Goal: Complete application form: Complete application form

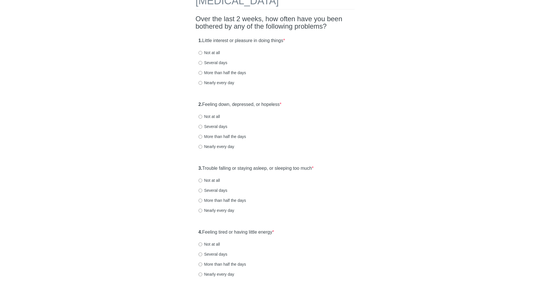
scroll to position [38, 0]
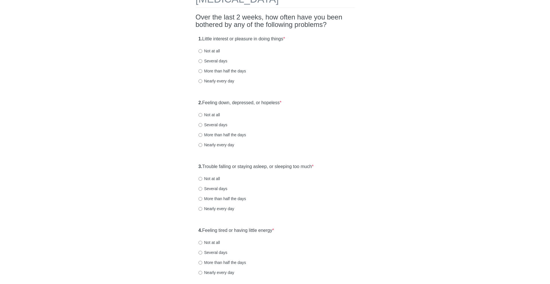
click at [205, 38] on label "1. Little interest or pleasure in doing things *" at bounding box center [242, 39] width 87 height 7
drag, startPoint x: 205, startPoint y: 38, endPoint x: 294, endPoint y: 40, distance: 89.2
click at [294, 40] on div "1. Little interest or pleasure in doing things * Not at all Several days More t…" at bounding box center [275, 63] width 159 height 60
click at [213, 50] on label "Not at all" at bounding box center [209, 51] width 21 height 6
click at [202, 50] on input "Not at all" at bounding box center [201, 51] width 4 height 4
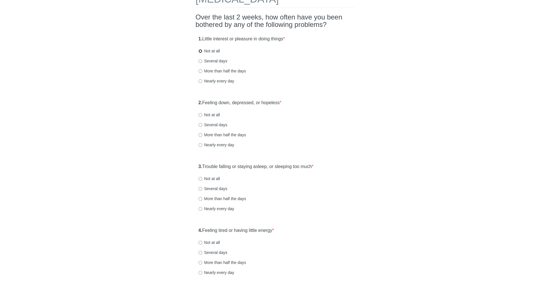
radio input "true"
click at [234, 42] on label "1. Little interest or pleasure in doing things *" at bounding box center [242, 39] width 87 height 7
drag, startPoint x: 205, startPoint y: 101, endPoint x: 287, endPoint y: 108, distance: 83.1
click at [287, 108] on div "2. Feeling down, depressed, or hopeless * Not at all Several days More than hal…" at bounding box center [275, 127] width 159 height 60
click at [211, 115] on label "Not at all" at bounding box center [209, 115] width 21 height 6
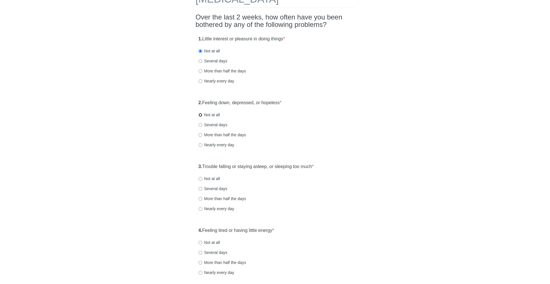
click at [202, 115] on input "Not at all" at bounding box center [201, 115] width 4 height 4
radio input "true"
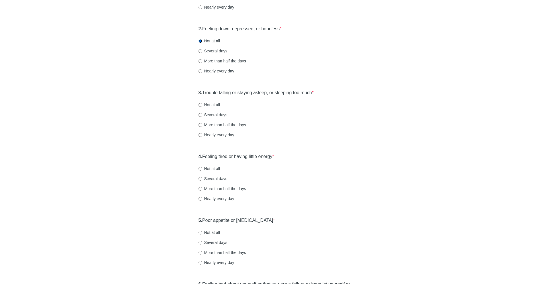
scroll to position [113, 0]
drag, startPoint x: 205, startPoint y: 91, endPoint x: 310, endPoint y: 97, distance: 104.5
click at [310, 97] on div "3. Trouble falling or staying asleep, or sleeping too much * Not at all Several…" at bounding box center [275, 116] width 159 height 60
click at [207, 102] on label "Not at all" at bounding box center [209, 104] width 21 height 6
click at [202, 102] on input "Not at all" at bounding box center [201, 104] width 4 height 4
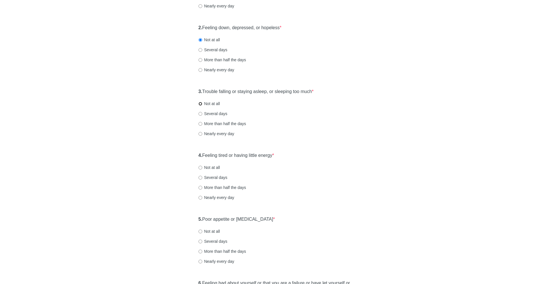
radio input "true"
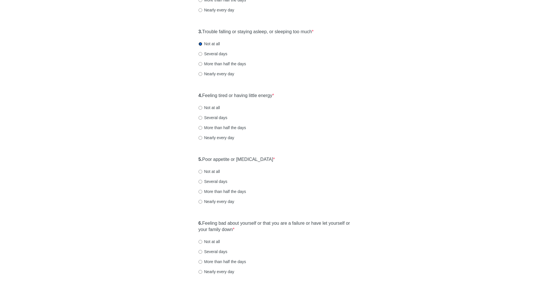
scroll to position [175, 0]
drag, startPoint x: 205, startPoint y: 94, endPoint x: 297, endPoint y: 96, distance: 92.6
click at [297, 96] on div "4. Feeling tired or having little energy * Not at all Several days More than ha…" at bounding box center [275, 119] width 159 height 60
drag, startPoint x: 297, startPoint y: 96, endPoint x: 223, endPoint y: 89, distance: 74.5
click at [223, 89] on div "4. Feeling tired or having little energy * Not at all Several days More than ha…" at bounding box center [275, 119] width 159 height 60
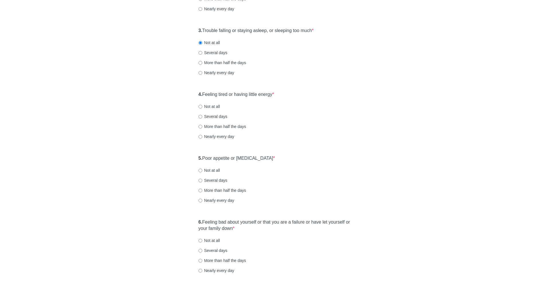
click at [203, 106] on label "Not at all" at bounding box center [209, 107] width 21 height 6
click at [202, 106] on input "Not at all" at bounding box center [201, 107] width 4 height 4
radio input "true"
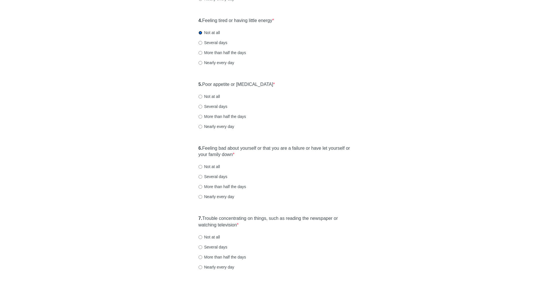
scroll to position [249, 0]
drag, startPoint x: 205, startPoint y: 83, endPoint x: 263, endPoint y: 87, distance: 58.3
click at [263, 87] on div "5. Poor appetite or [MEDICAL_DATA] * Not at all Several days More than half the…" at bounding box center [275, 108] width 159 height 60
click at [216, 95] on label "Not at all" at bounding box center [209, 96] width 21 height 6
click at [202, 95] on input "Not at all" at bounding box center [201, 96] width 4 height 4
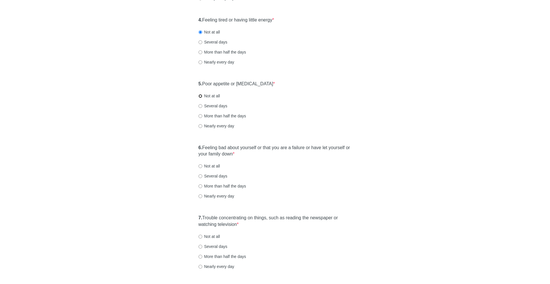
radio input "true"
drag, startPoint x: 204, startPoint y: 147, endPoint x: 281, endPoint y: 157, distance: 77.5
click at [281, 157] on label "6. Feeling bad about yourself or that you are a failure or have let yourself or…" at bounding box center [275, 151] width 153 height 13
click at [216, 165] on label "Not at all" at bounding box center [209, 166] width 21 height 6
click at [202, 165] on input "Not at all" at bounding box center [201, 167] width 4 height 4
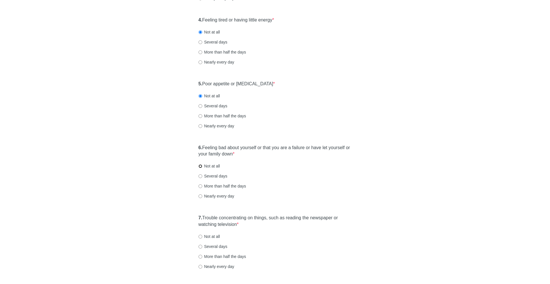
radio input "true"
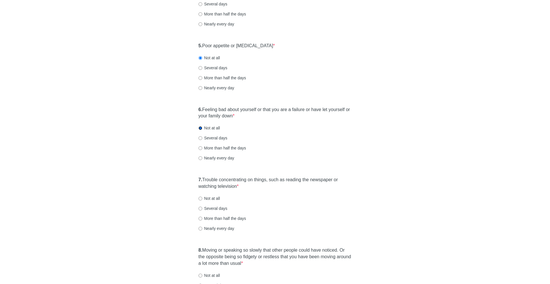
scroll to position [294, 0]
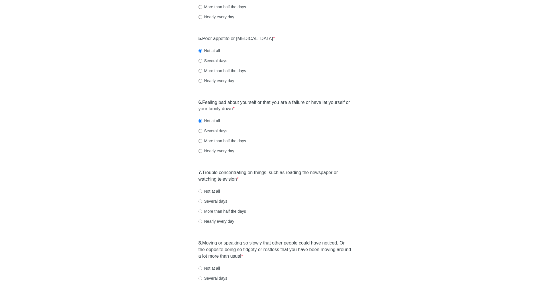
drag, startPoint x: 202, startPoint y: 172, endPoint x: 251, endPoint y: 184, distance: 51.1
click at [251, 184] on div "7. Trouble concentrating on things, such as reading the newspaper or watching t…" at bounding box center [275, 200] width 159 height 66
click at [217, 220] on label "Nearly every day" at bounding box center [217, 222] width 36 height 6
click at [202, 220] on input "Nearly every day" at bounding box center [201, 222] width 4 height 4
radio input "true"
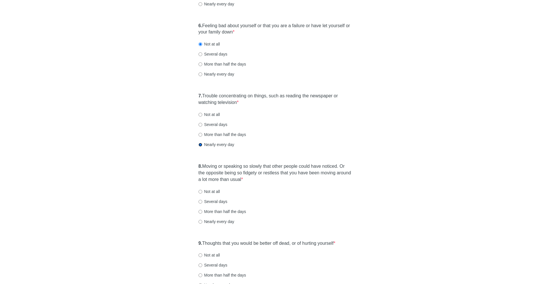
scroll to position [377, 0]
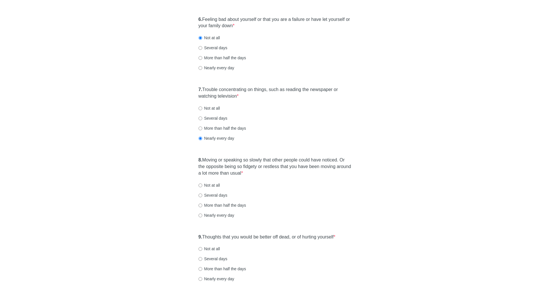
drag, startPoint x: 203, startPoint y: 157, endPoint x: 271, endPoint y: 171, distance: 68.5
click at [271, 171] on label "8. Moving or speaking so slowly that other people could have noticed. Or the op…" at bounding box center [275, 167] width 153 height 20
click at [227, 204] on label "More than half the days" at bounding box center [223, 206] width 48 height 6
click at [202, 204] on input "More than half the days" at bounding box center [201, 206] width 4 height 4
radio input "true"
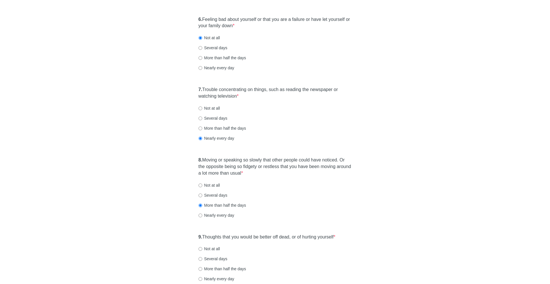
click at [215, 216] on label "Nearly every day" at bounding box center [217, 216] width 36 height 6
click at [202, 216] on input "Nearly every day" at bounding box center [201, 216] width 4 height 4
radio input "true"
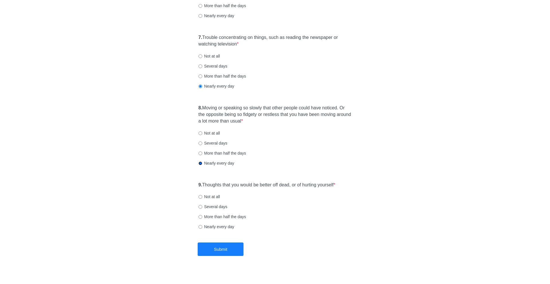
scroll to position [436, 0]
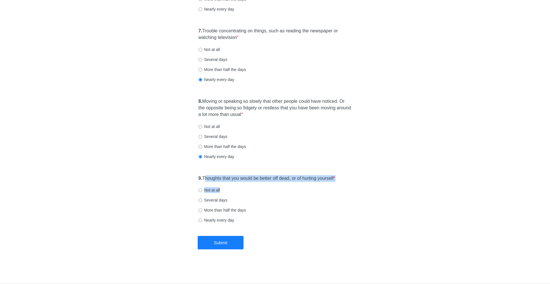
drag, startPoint x: 206, startPoint y: 178, endPoint x: 363, endPoint y: 193, distance: 157.8
click at [350, 178] on div "9. Thoughts that you would be better off dead, or of hurting yourself * Not at …" at bounding box center [275, 203] width 159 height 60
drag, startPoint x: 350, startPoint y: 178, endPoint x: 232, endPoint y: 171, distance: 118.5
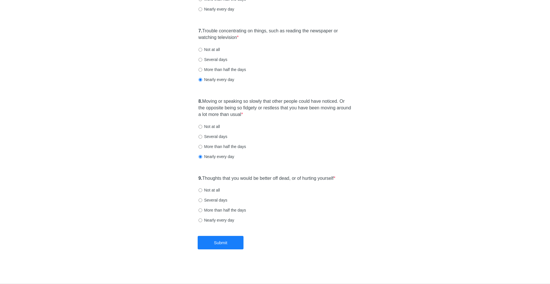
click at [216, 192] on label "Not at all" at bounding box center [209, 190] width 21 height 6
click at [202, 192] on input "Not at all" at bounding box center [201, 191] width 4 height 4
radio input "true"
click at [219, 244] on button "Submit" at bounding box center [221, 242] width 46 height 13
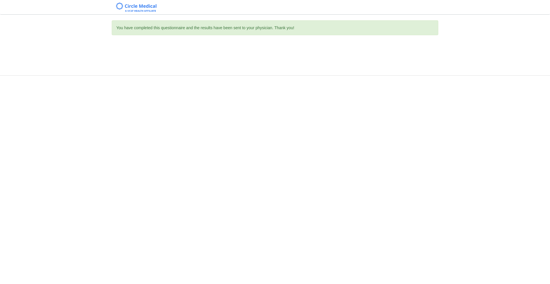
scroll to position [0, 0]
